Goal: Task Accomplishment & Management: Complete application form

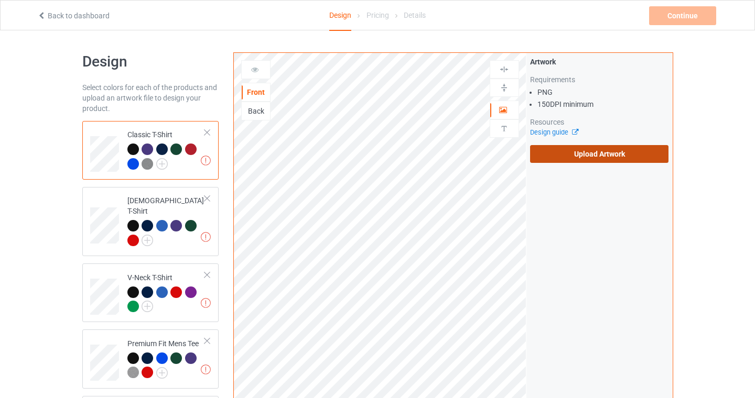
click at [590, 155] on label "Upload Artwork" at bounding box center [599, 154] width 139 height 18
click at [0, 0] on input "Upload Artwork" at bounding box center [0, 0] width 0 height 0
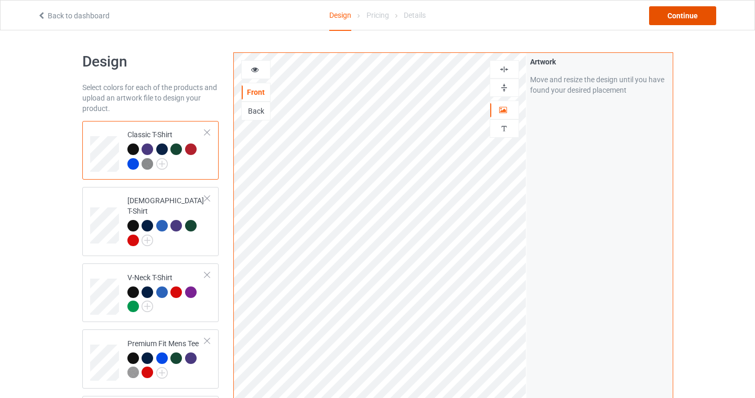
click at [694, 20] on div "Continue" at bounding box center [682, 15] width 67 height 19
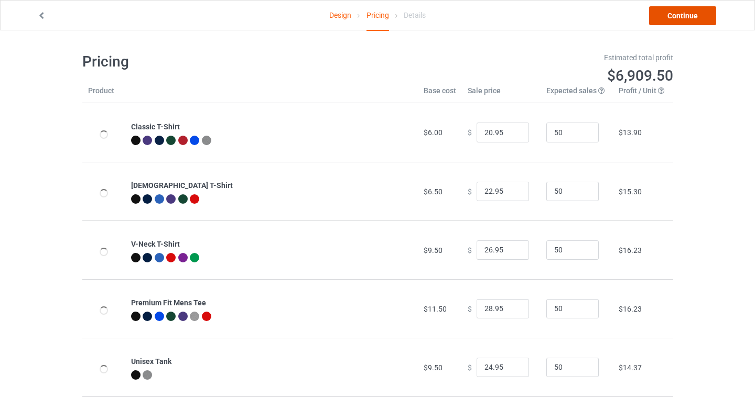
click at [689, 13] on link "Continue" at bounding box center [682, 15] width 67 height 19
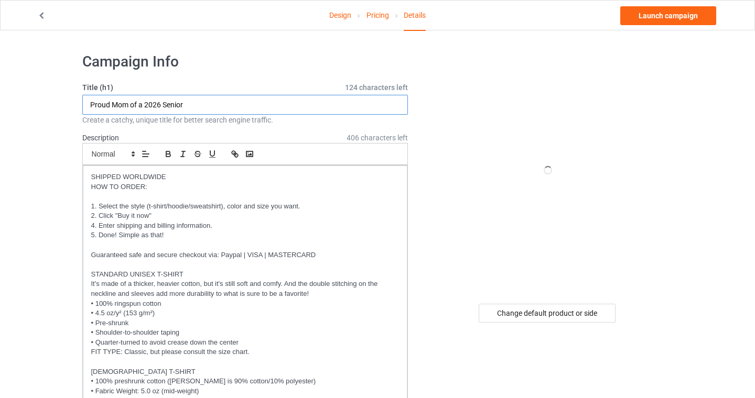
click at [191, 106] on input "Proud Mom of a 2026 Senior" at bounding box center [245, 105] width 326 height 20
click at [192, 104] on input "Proud Mom of a 2026 Senior" at bounding box center [245, 105] width 326 height 20
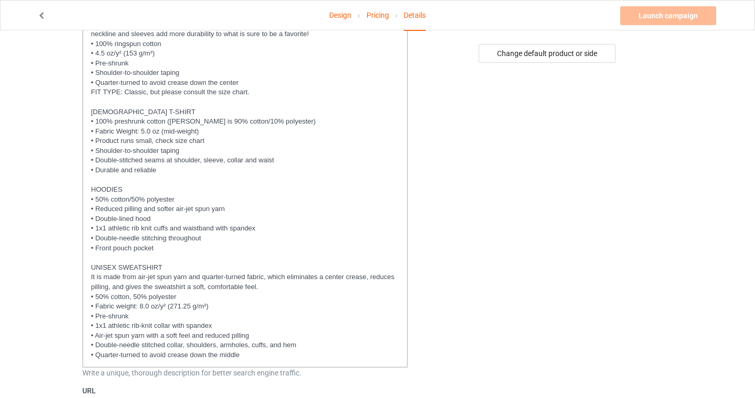
scroll to position [521, 0]
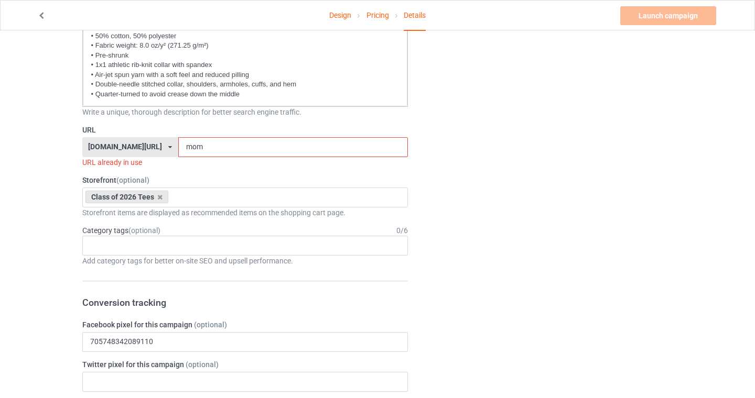
type input "Proud Mom of a 2026 Senior (BlueGold)"
click at [197, 145] on input "mom" at bounding box center [293, 147] width 230 height 20
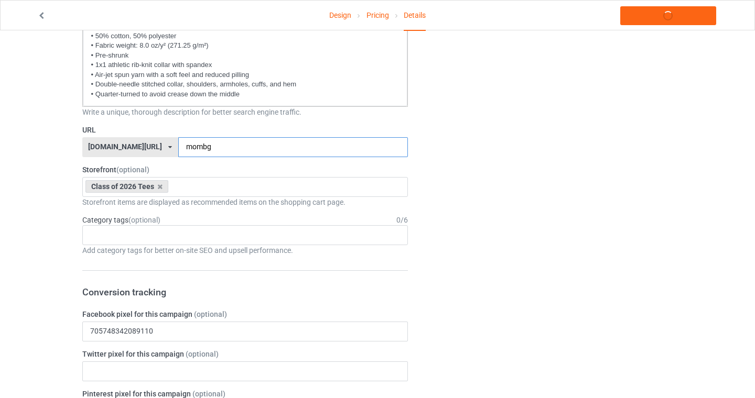
type input "mombg"
click at [0, 174] on div "Design Pricing Details Launch campaign Campaign Info Title (h1) 113 characters …" at bounding box center [377, 338] width 755 height 1657
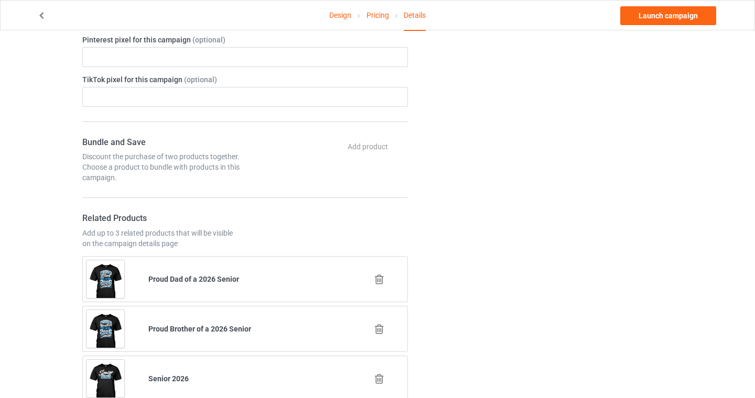
scroll to position [935, 0]
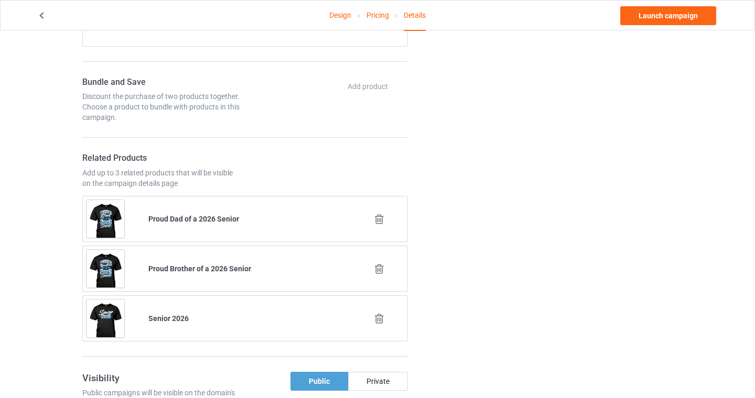
click at [377, 222] on icon at bounding box center [379, 219] width 13 height 11
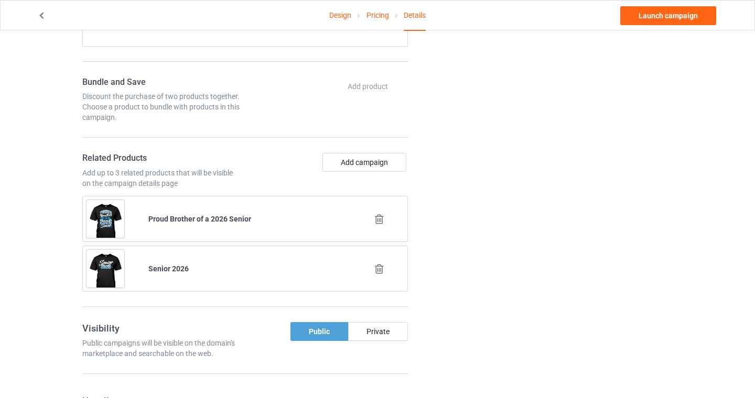
click at [377, 221] on icon at bounding box center [379, 219] width 13 height 11
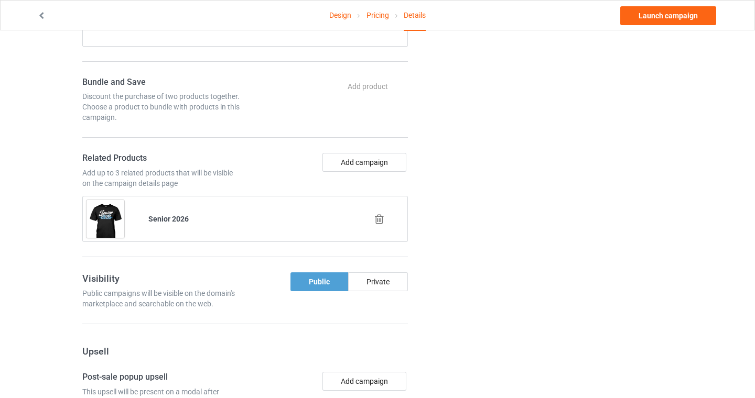
click at [379, 215] on icon at bounding box center [379, 219] width 13 height 11
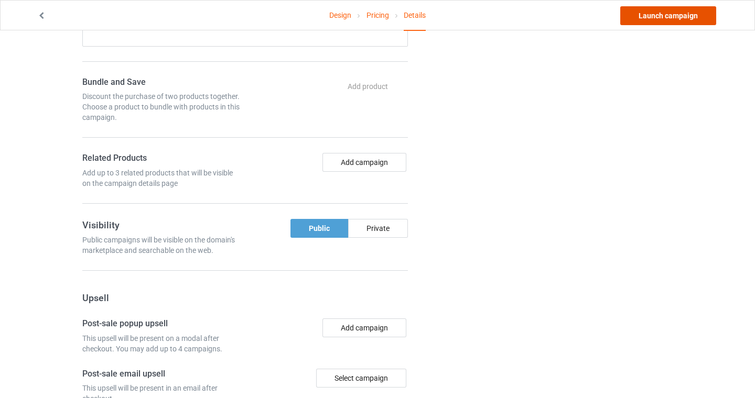
click at [660, 23] on link "Launch campaign" at bounding box center [668, 15] width 96 height 19
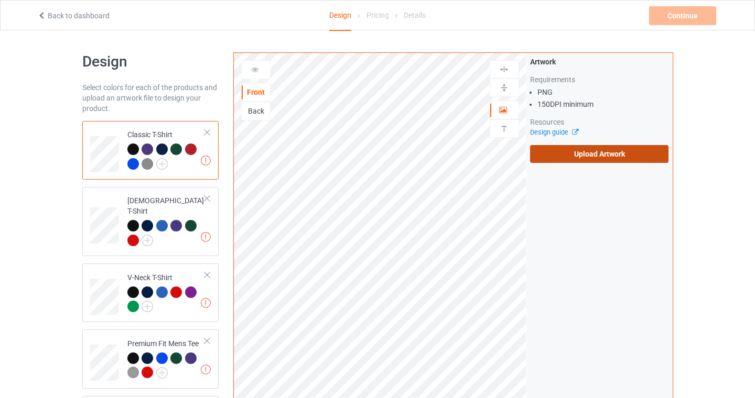
click at [589, 158] on label "Upload Artwork" at bounding box center [599, 154] width 139 height 18
click at [0, 0] on input "Upload Artwork" at bounding box center [0, 0] width 0 height 0
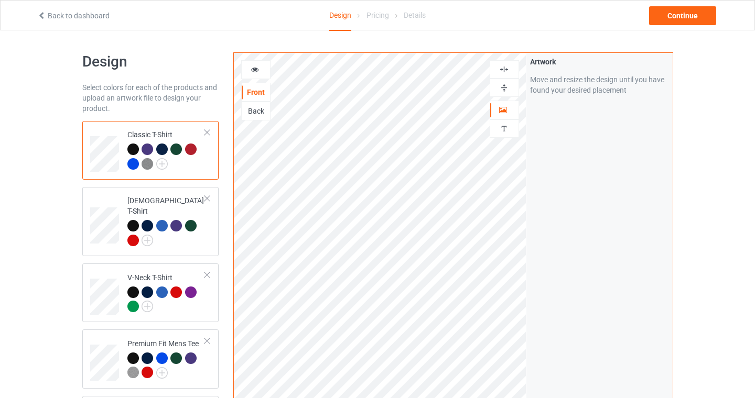
click at [497, 69] on div at bounding box center [504, 69] width 28 height 10
click at [692, 14] on div "Continue" at bounding box center [682, 15] width 67 height 19
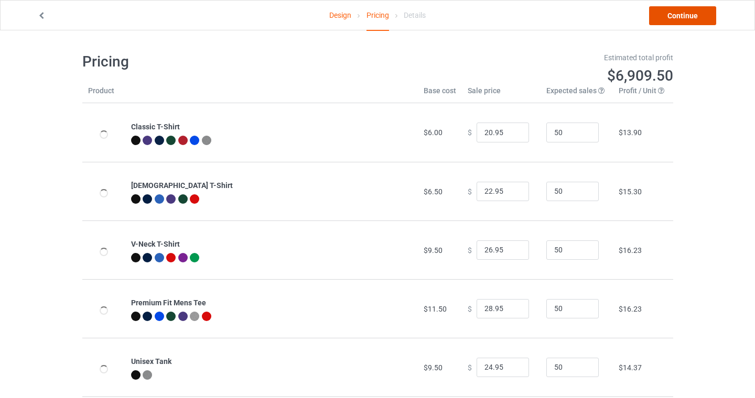
click at [685, 13] on link "Continue" at bounding box center [682, 15] width 67 height 19
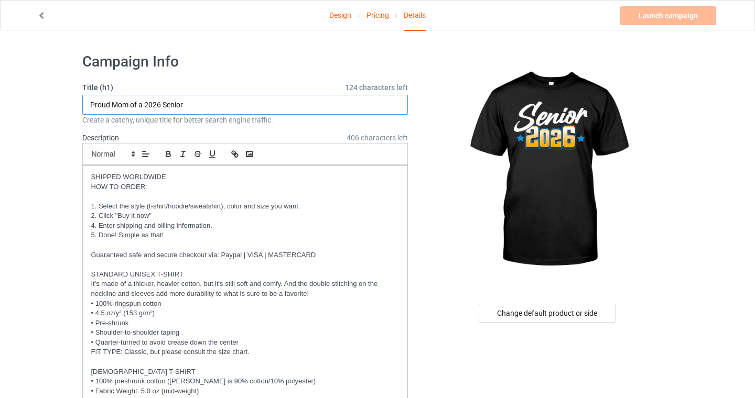
drag, startPoint x: 165, startPoint y: 106, endPoint x: 1, endPoint y: 65, distance: 168.4
click at [121, 103] on input "Senior" at bounding box center [245, 105] width 326 height 20
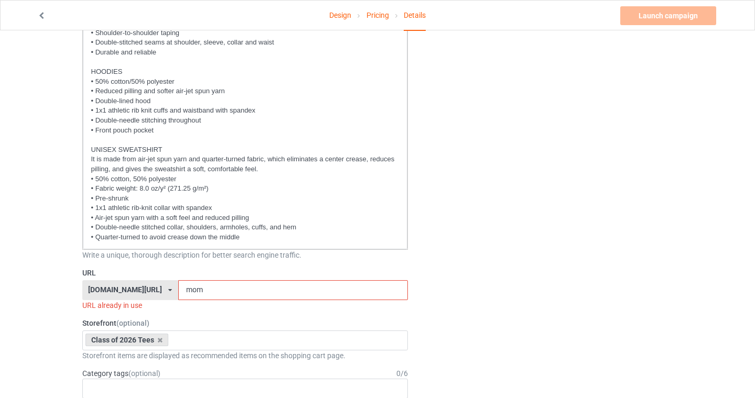
scroll to position [457, 0]
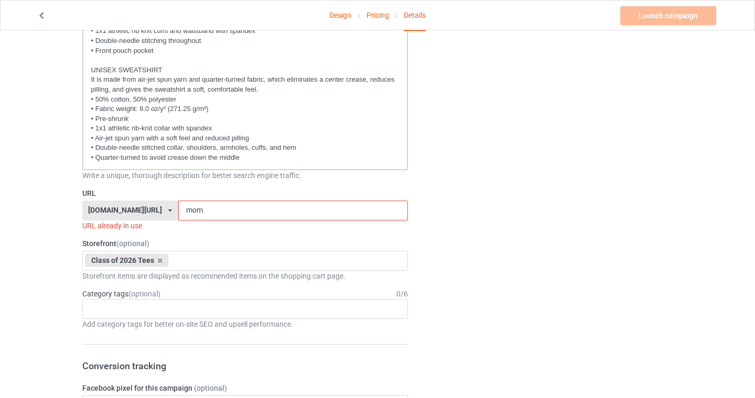
type input "Senior 2026 (GoldBlue)"
click at [195, 215] on input "mom" at bounding box center [293, 211] width 230 height 20
drag, startPoint x: 195, startPoint y: 215, endPoint x: 136, endPoint y: 207, distance: 60.2
click at [139, 207] on div "seniors2026.com/ bach2basics.com/ classof2021apparel.com/ classof2022apparel.co…" at bounding box center [245, 211] width 326 height 20
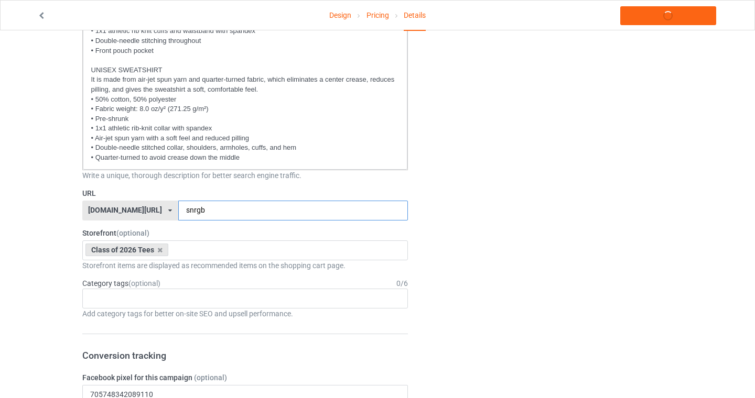
type input "snrgb"
click at [6, 199] on div "Design Pricing Details Launch campaign Campaign Info Title (h1) 128 characters …" at bounding box center [377, 401] width 755 height 1657
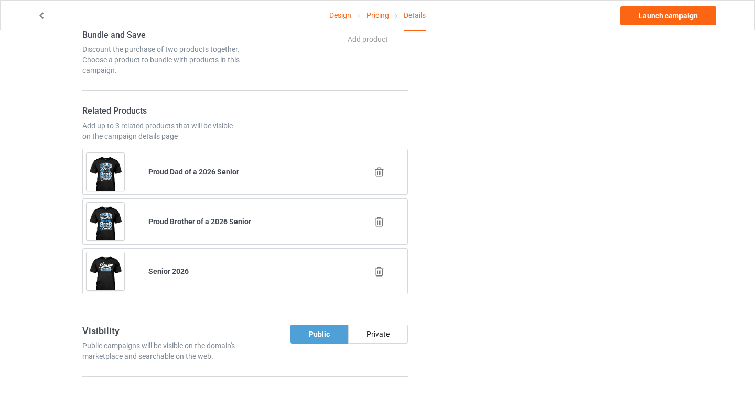
scroll to position [996, 0]
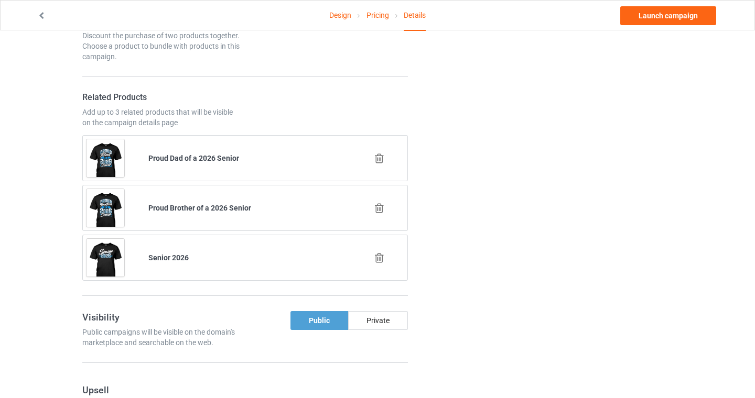
click at [384, 207] on icon at bounding box center [379, 208] width 13 height 11
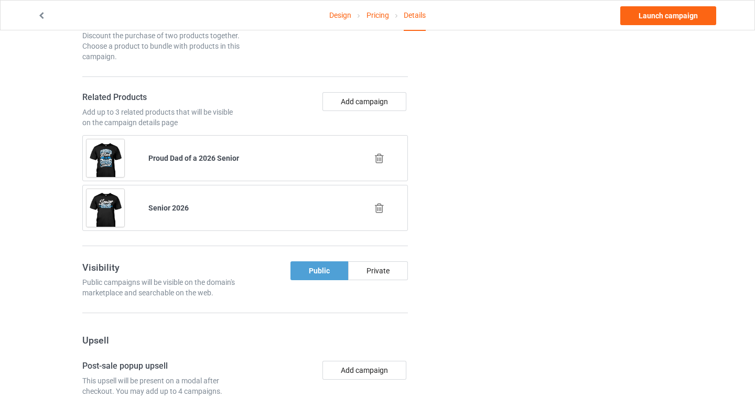
click at [379, 163] on icon at bounding box center [379, 158] width 13 height 11
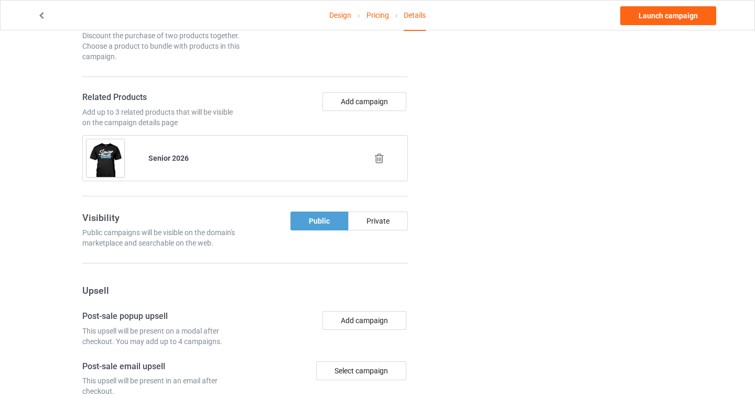
click at [380, 159] on icon at bounding box center [379, 158] width 13 height 11
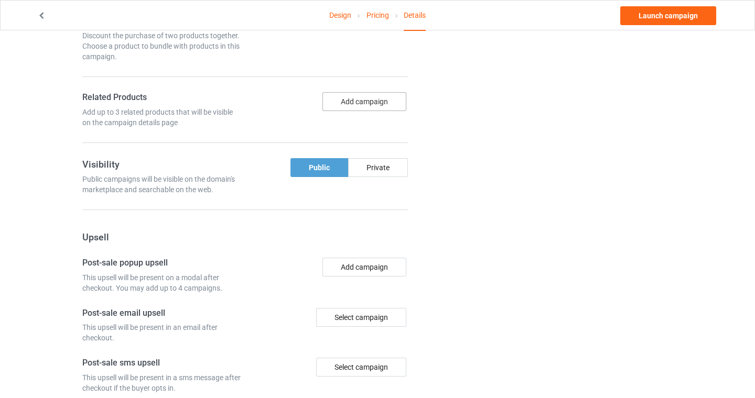
click at [370, 98] on button "Add campaign" at bounding box center [364, 101] width 84 height 19
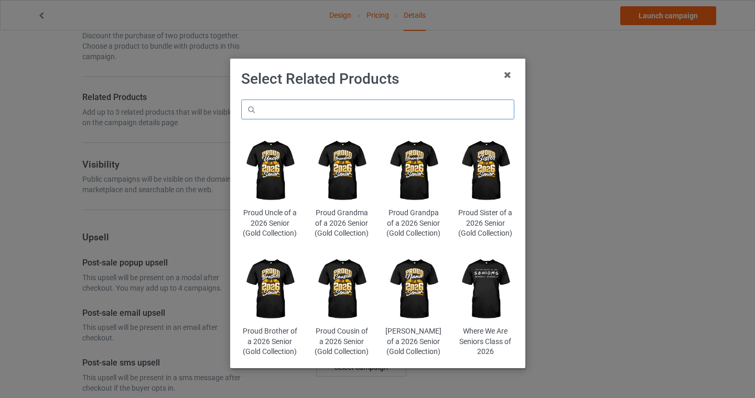
click at [342, 112] on input "text" at bounding box center [377, 110] width 273 height 20
type input "final chapter"
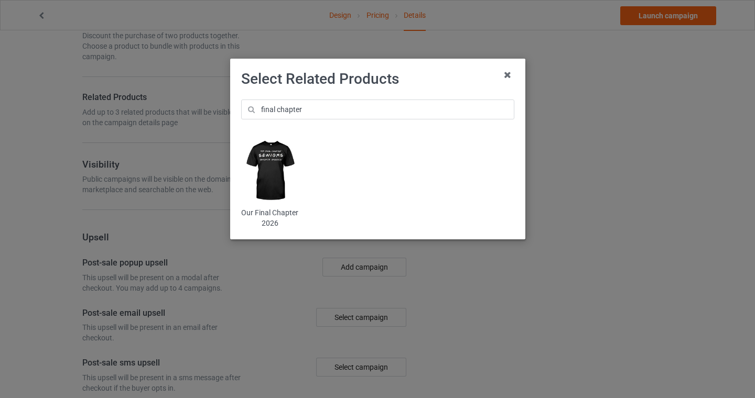
click at [267, 162] on img at bounding box center [269, 170] width 57 height 71
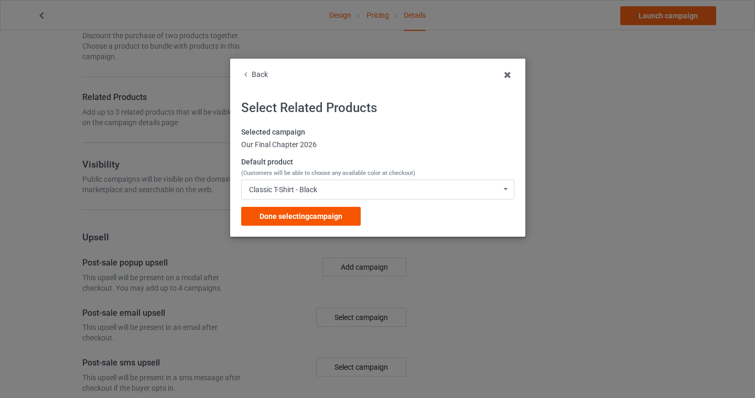
click at [299, 221] on span "Done selecting campaign" at bounding box center [300, 216] width 83 height 8
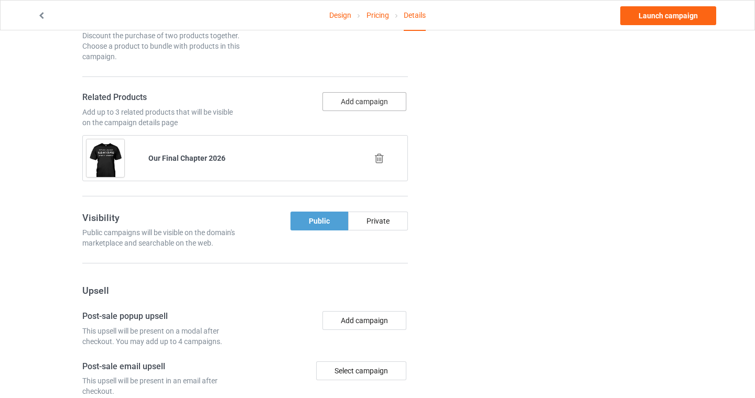
click at [337, 105] on button "Add campaign" at bounding box center [364, 101] width 84 height 19
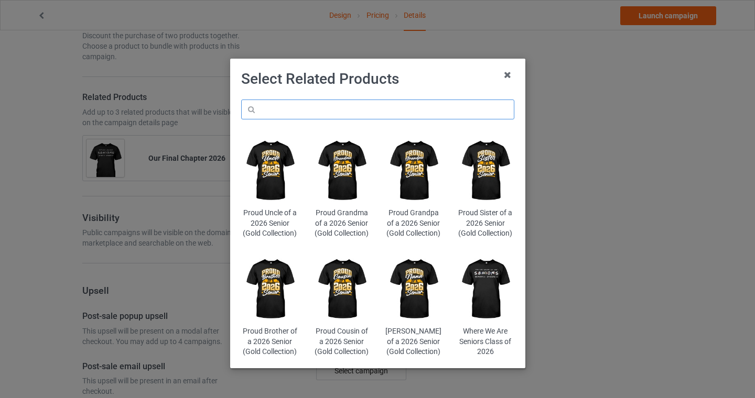
click at [318, 114] on input "text" at bounding box center [377, 110] width 273 height 20
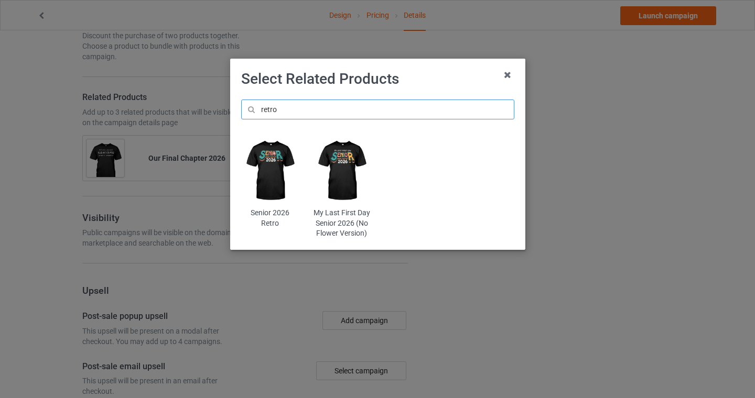
type input "retro"
click at [259, 157] on img at bounding box center [269, 170] width 57 height 71
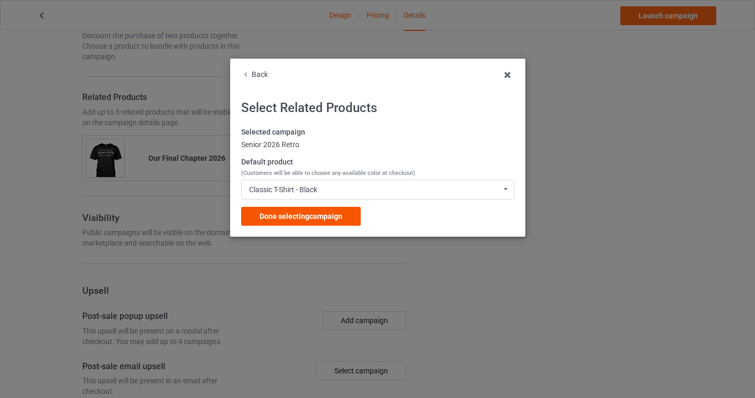
click at [285, 220] on span "Done selecting campaign" at bounding box center [300, 216] width 83 height 8
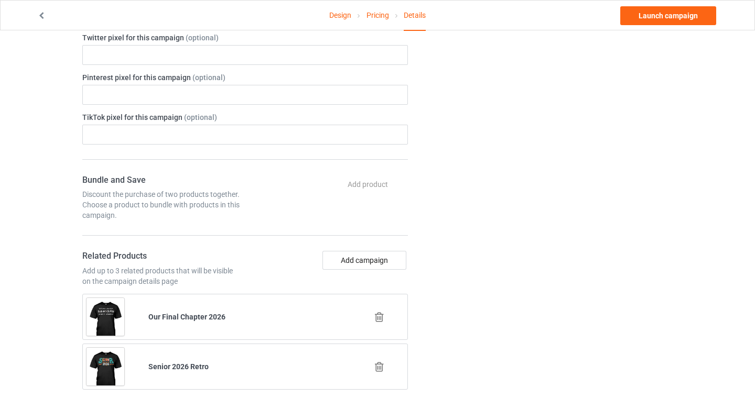
scroll to position [879, 0]
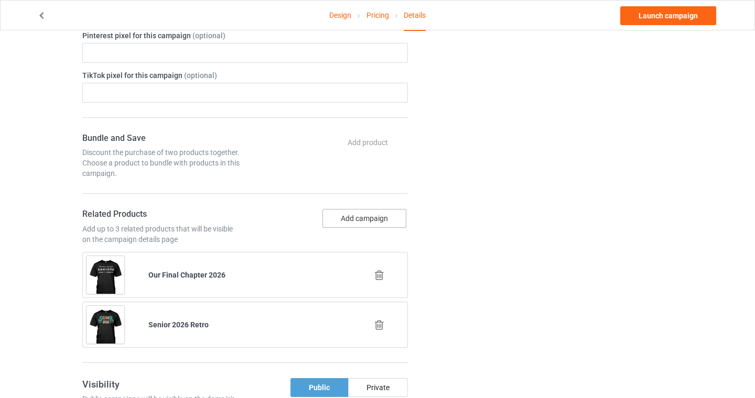
click at [351, 216] on button "Add campaign" at bounding box center [364, 218] width 84 height 19
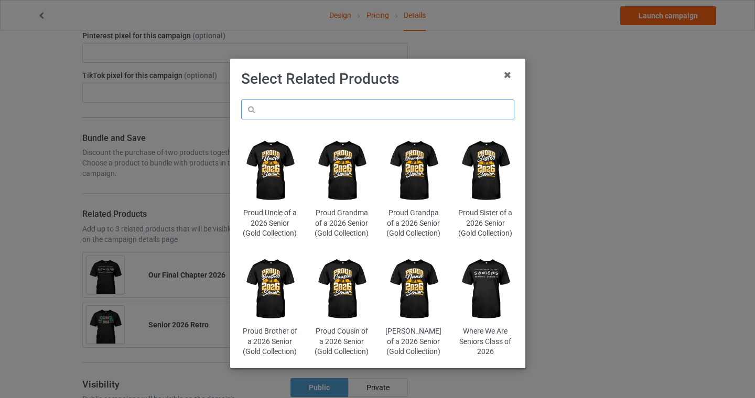
click at [313, 107] on input "text" at bounding box center [377, 110] width 273 height 20
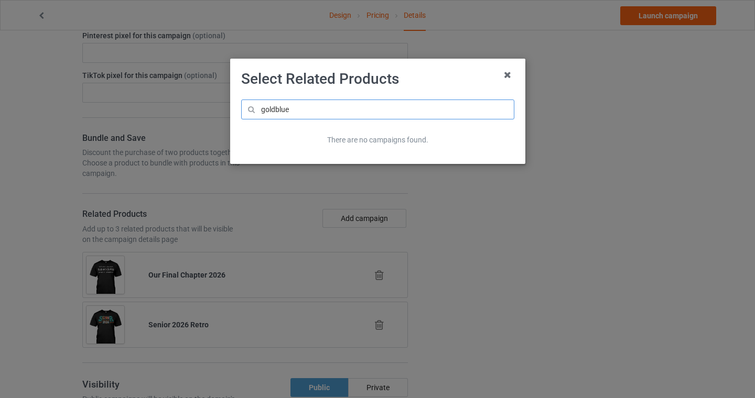
drag, startPoint x: 291, startPoint y: 114, endPoint x: 279, endPoint y: 111, distance: 12.8
click at [279, 111] on input "goldblue" at bounding box center [377, 110] width 273 height 20
type input "g"
type input "bluegold"
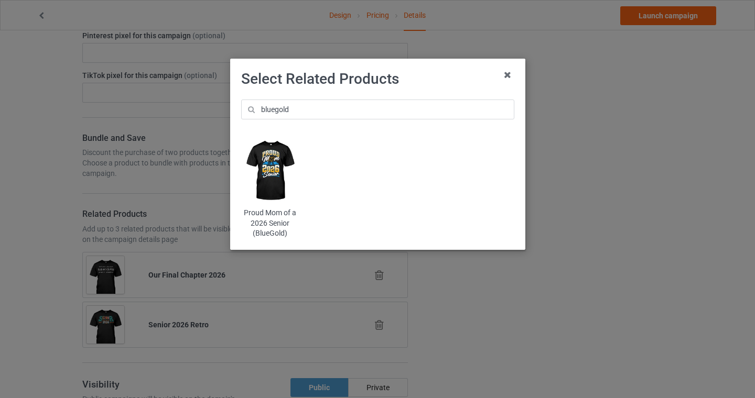
click at [274, 150] on img at bounding box center [269, 170] width 57 height 71
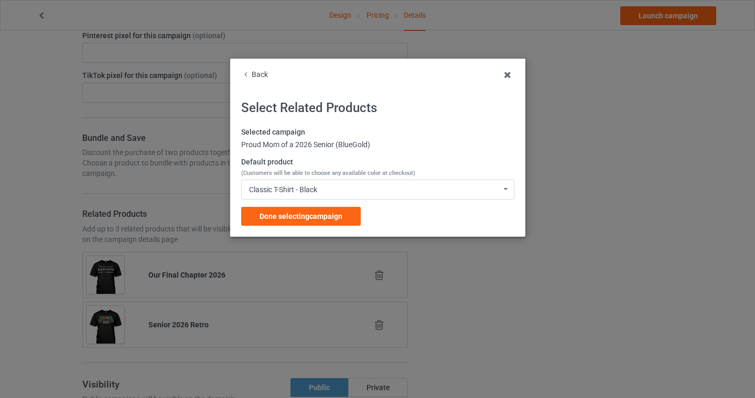
click at [301, 219] on span "Done selecting campaign" at bounding box center [300, 216] width 83 height 8
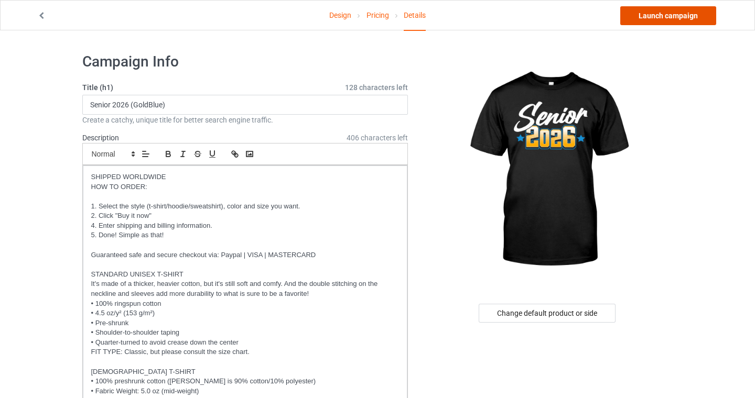
click at [674, 18] on link "Launch campaign" at bounding box center [668, 15] width 96 height 19
